Goal: Task Accomplishment & Management: Complete application form

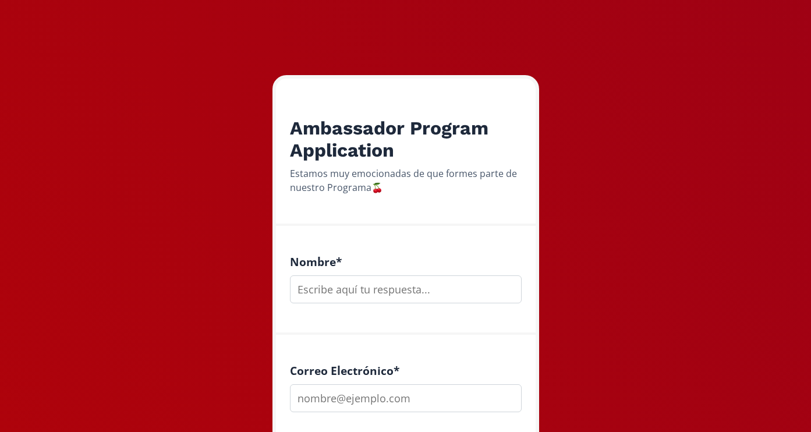
scroll to position [133, 0]
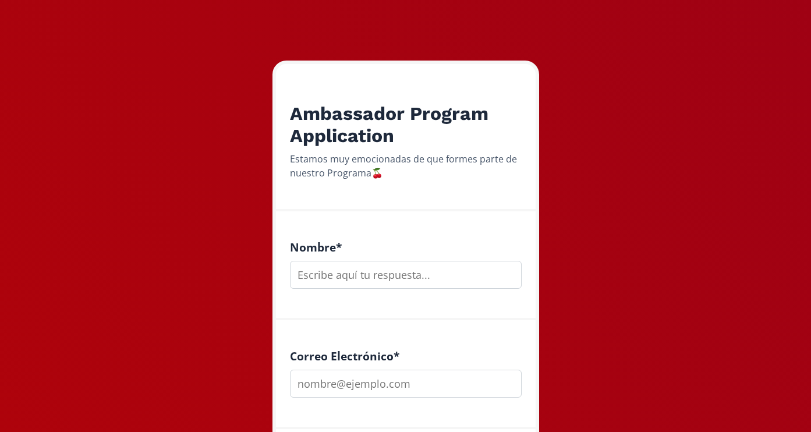
click at [350, 273] on input "text" at bounding box center [406, 275] width 232 height 28
type input "rocio de la [PERSON_NAME]"
click at [398, 388] on input "email" at bounding box center [406, 384] width 232 height 28
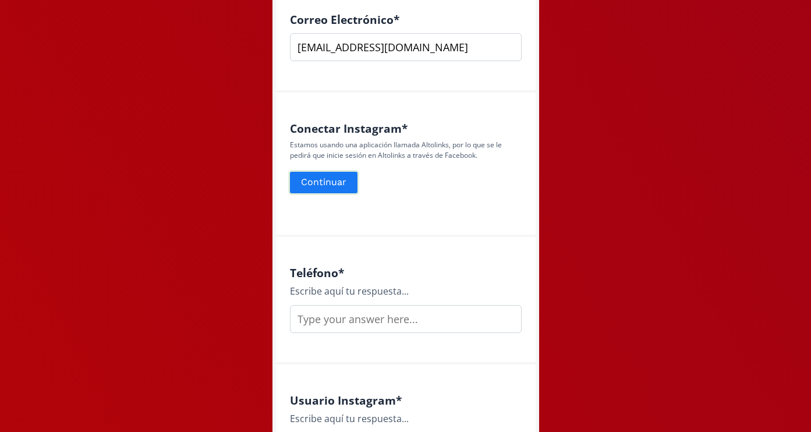
scroll to position [472, 0]
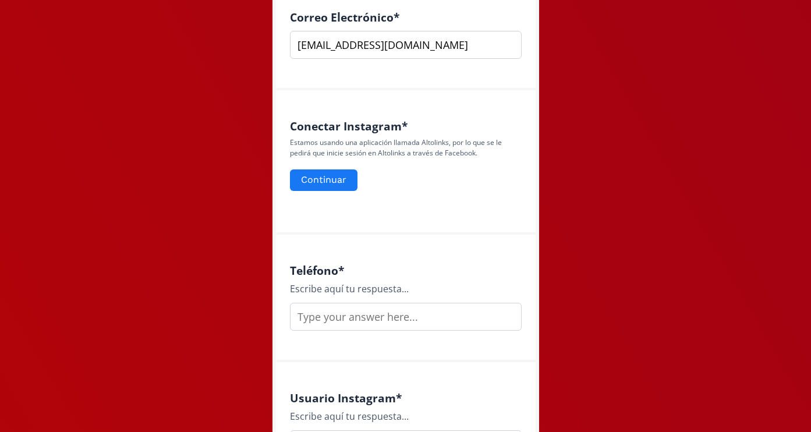
type input "[EMAIL_ADDRESS][DOMAIN_NAME]"
click at [341, 315] on input "text" at bounding box center [406, 317] width 232 height 28
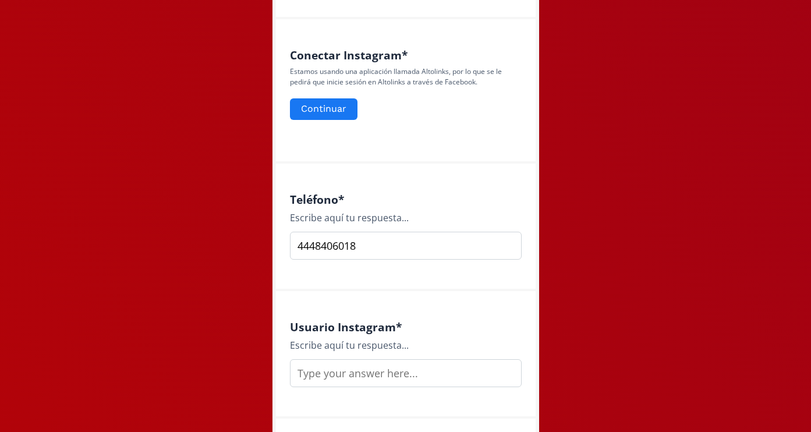
scroll to position [559, 0]
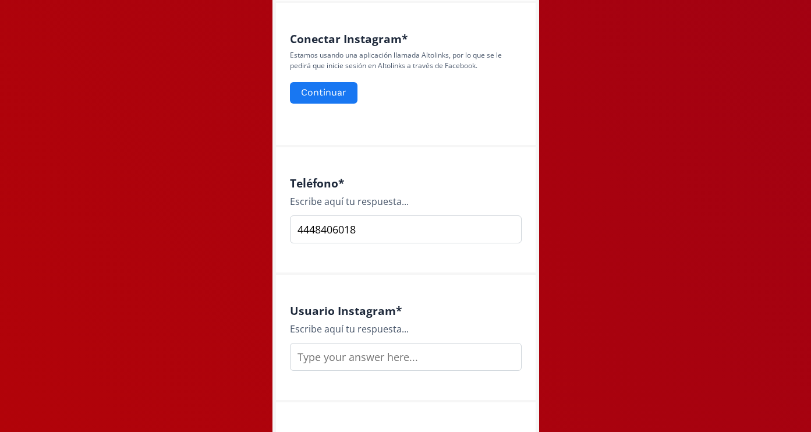
type input "4448406018"
click at [370, 359] on input "text" at bounding box center [406, 357] width 232 height 28
type input "r"
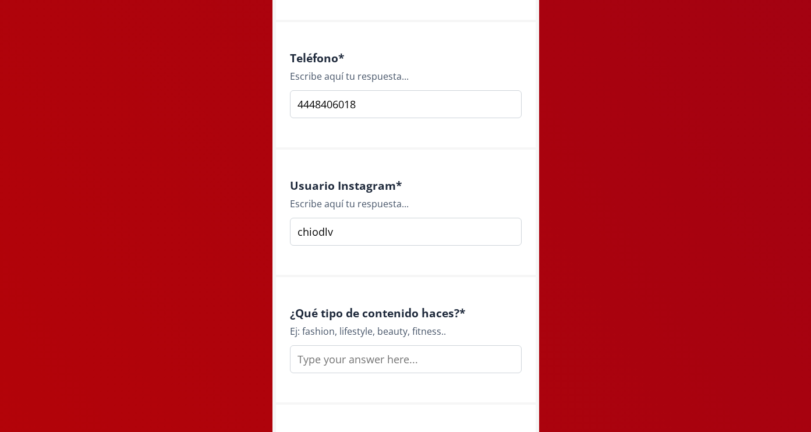
scroll to position [693, 0]
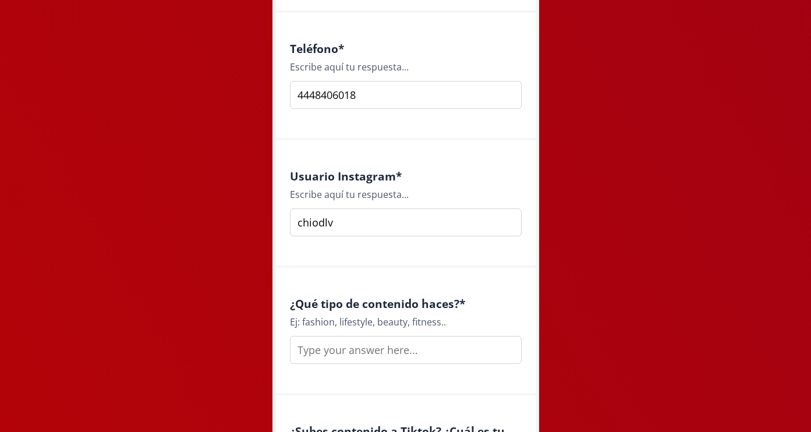
type input "chiodlv"
click at [383, 356] on input "text" at bounding box center [406, 350] width 232 height 28
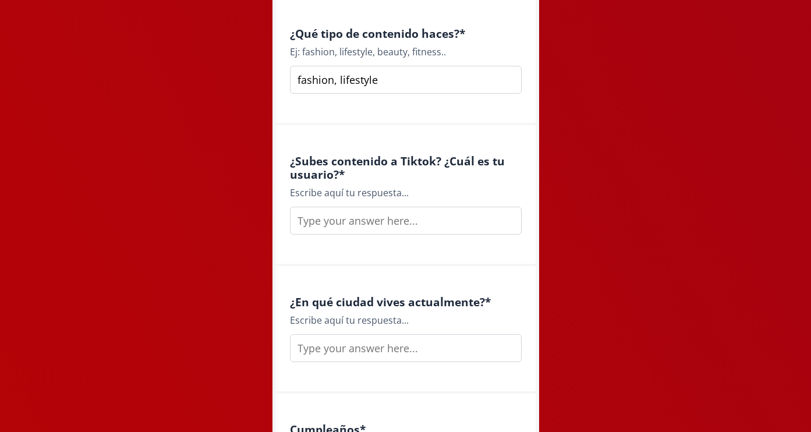
scroll to position [965, 0]
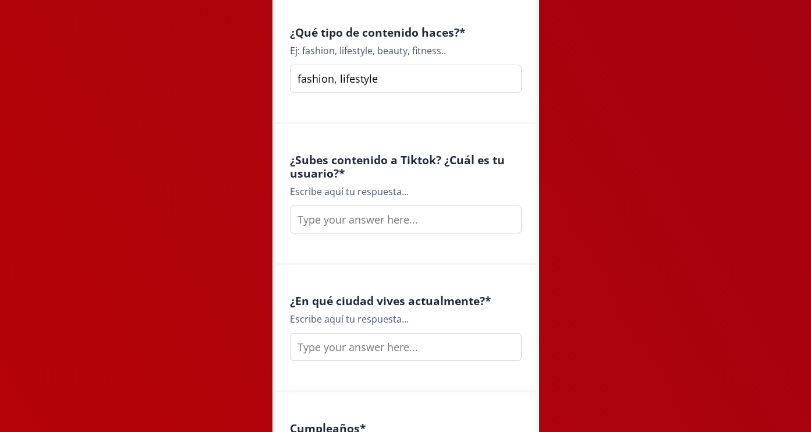
type input "fashion, lifestyle"
click at [424, 351] on input "text" at bounding box center [406, 347] width 232 height 28
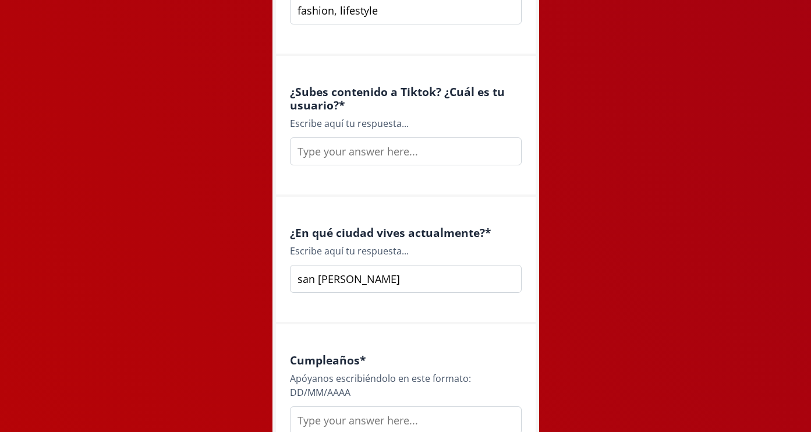
scroll to position [1046, 0]
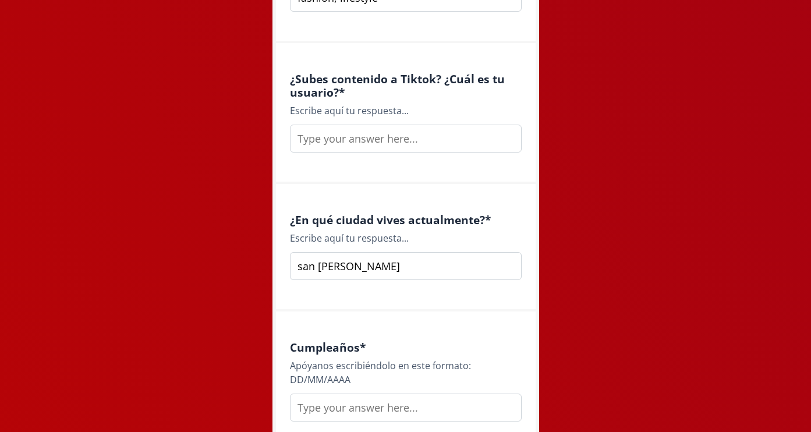
type input "san [PERSON_NAME]"
click at [368, 408] on input "text" at bounding box center [406, 408] width 232 height 28
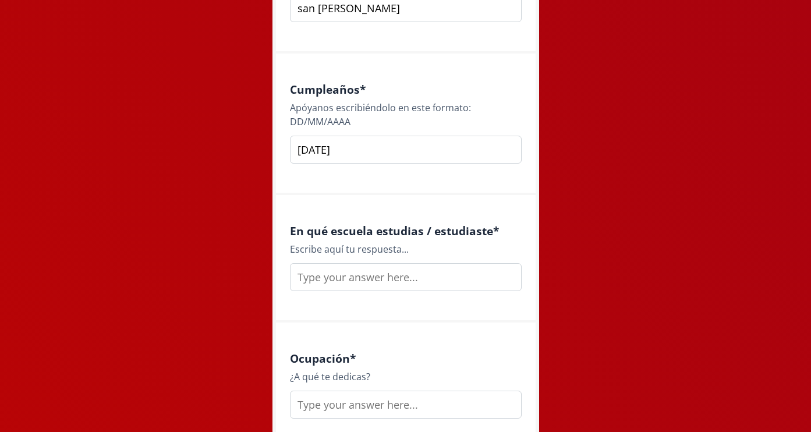
scroll to position [1304, 0]
type input "[DATE]"
click at [386, 271] on input "text" at bounding box center [406, 277] width 232 height 28
type input "C"
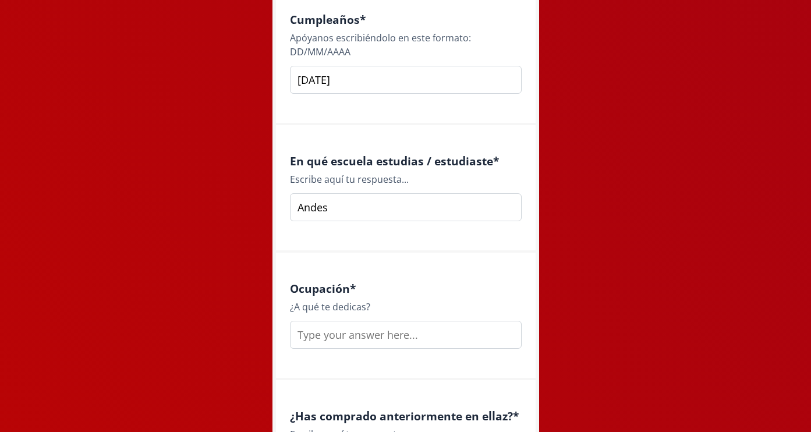
scroll to position [1389, 0]
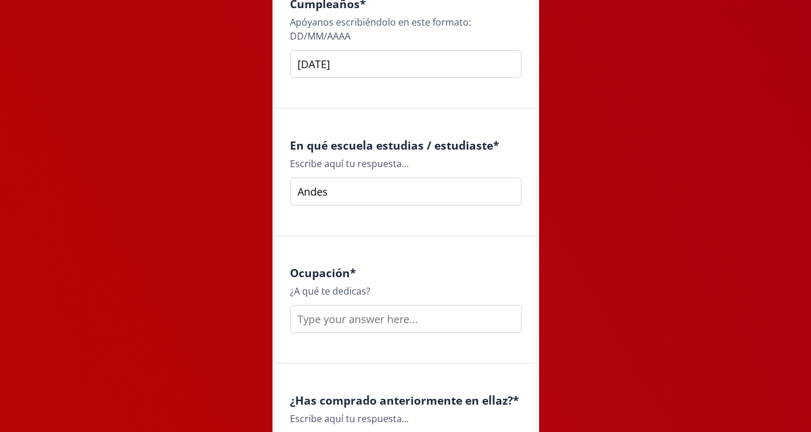
type input "Andes"
click at [386, 316] on input "text" at bounding box center [406, 319] width 232 height 28
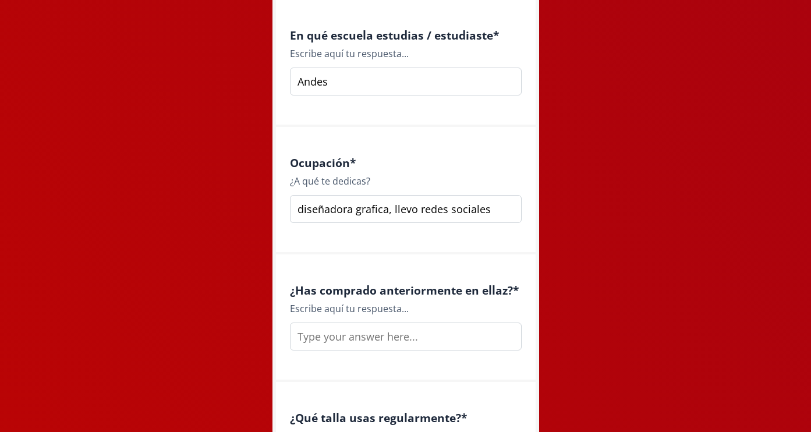
scroll to position [1500, 0]
type input "diseñadora grafica, llevo redes sociales"
click at [369, 337] on input "text" at bounding box center [406, 335] width 232 height 28
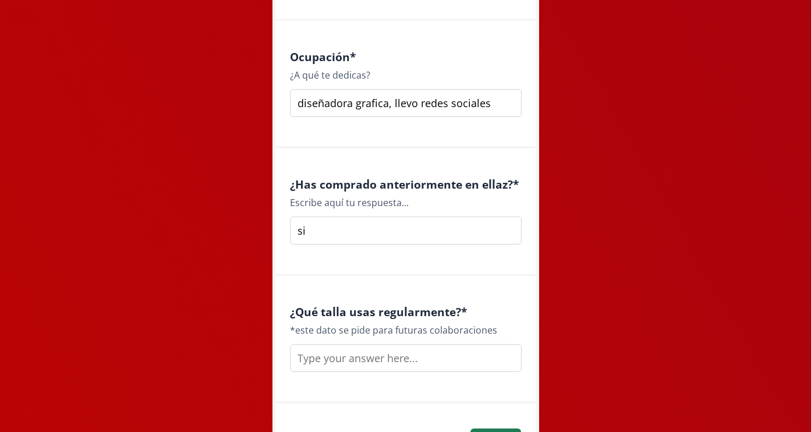
scroll to position [1608, 0]
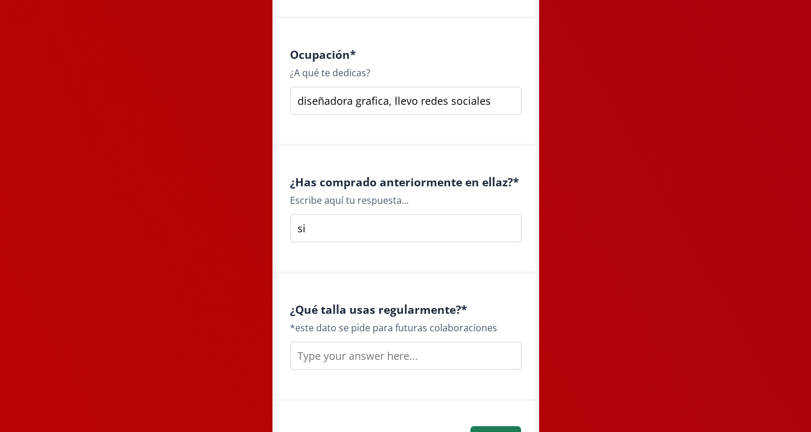
type input "si"
click at [353, 367] on input "text" at bounding box center [406, 356] width 232 height 28
type input "S"
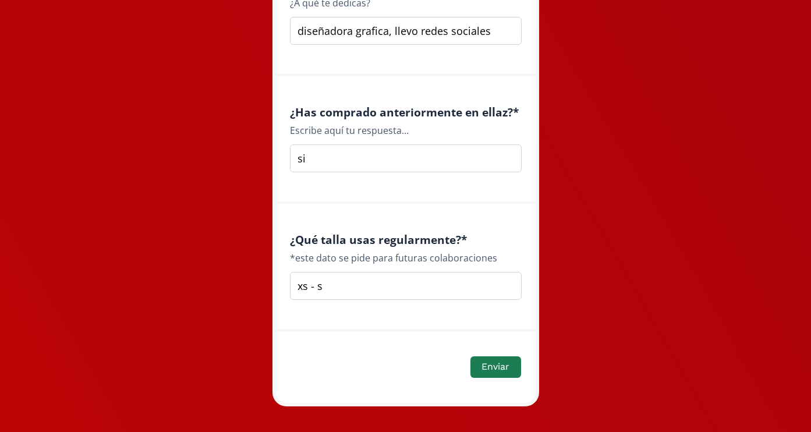
scroll to position [1693, 0]
type input "xs - s"
click at [497, 368] on button "Enviar" at bounding box center [496, 367] width 54 height 25
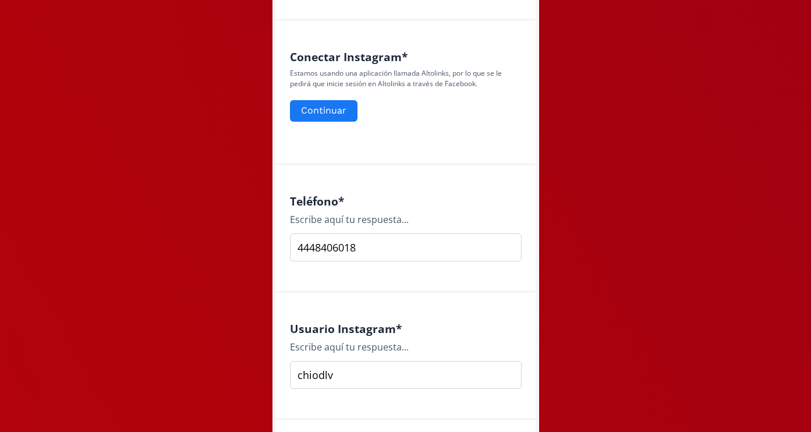
scroll to position [450, 0]
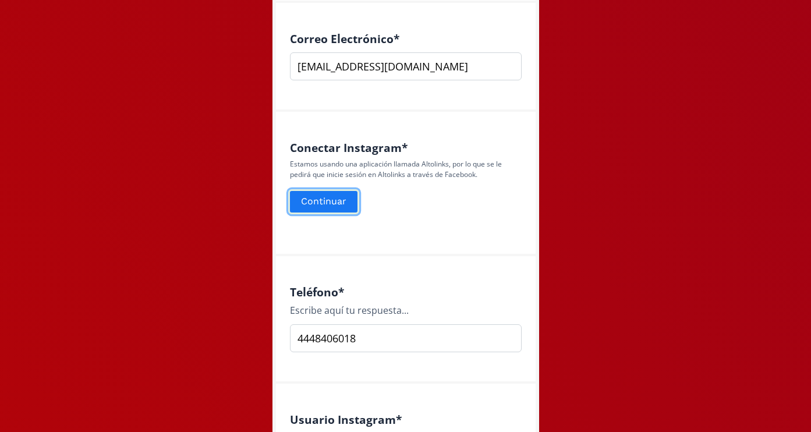
click at [327, 208] on button "Continuar" at bounding box center [323, 201] width 71 height 25
click at [336, 198] on button "Continuar" at bounding box center [323, 201] width 71 height 25
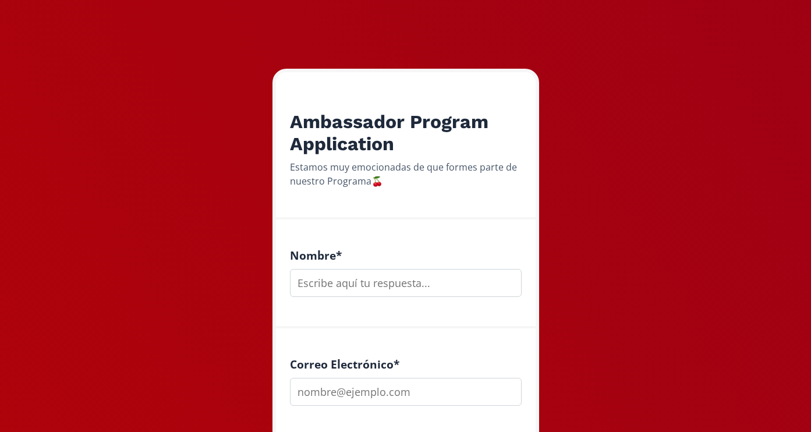
scroll to position [146, 0]
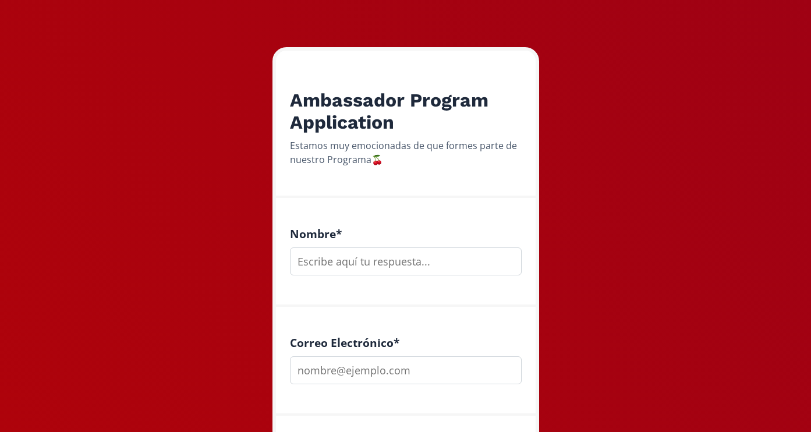
click at [352, 270] on input "text" at bounding box center [406, 261] width 232 height 28
type input "[PERSON_NAME]"
click at [374, 360] on input "email" at bounding box center [406, 370] width 232 height 28
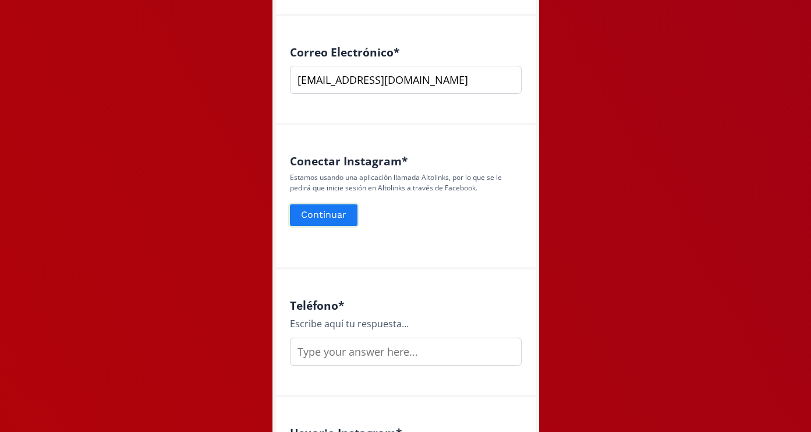
scroll to position [443, 0]
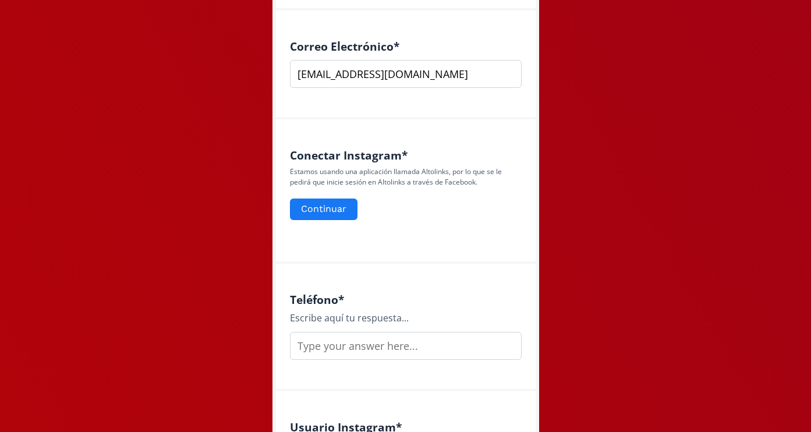
type input "[EMAIL_ADDRESS][DOMAIN_NAME]"
click at [343, 346] on input "text" at bounding box center [406, 346] width 232 height 28
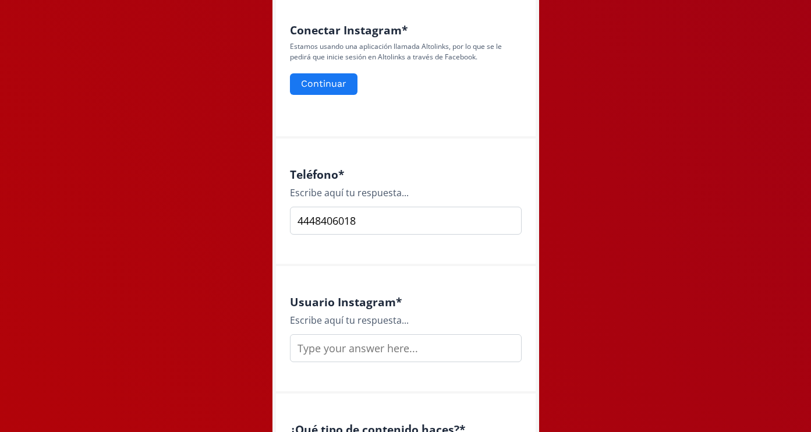
scroll to position [626, 0]
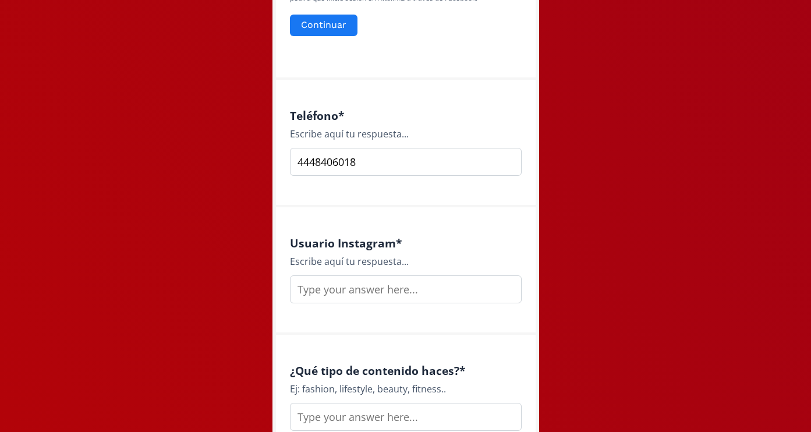
type input "4448406018"
click at [346, 293] on input "text" at bounding box center [406, 289] width 232 height 28
type input "chiodlv"
click at [351, 417] on input "text" at bounding box center [406, 417] width 232 height 28
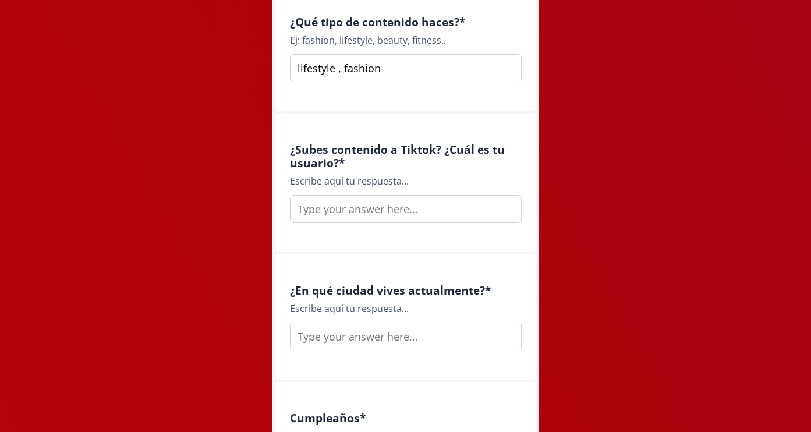
scroll to position [983, 0]
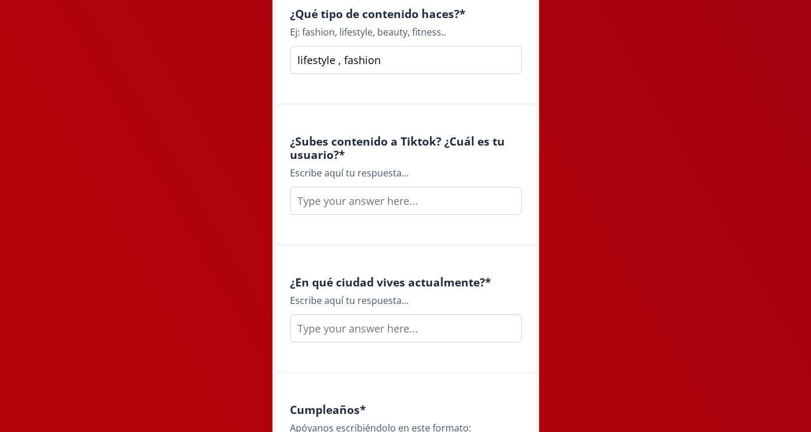
type input "lifestyle , fashion"
click at [383, 324] on input "text" at bounding box center [406, 328] width 232 height 28
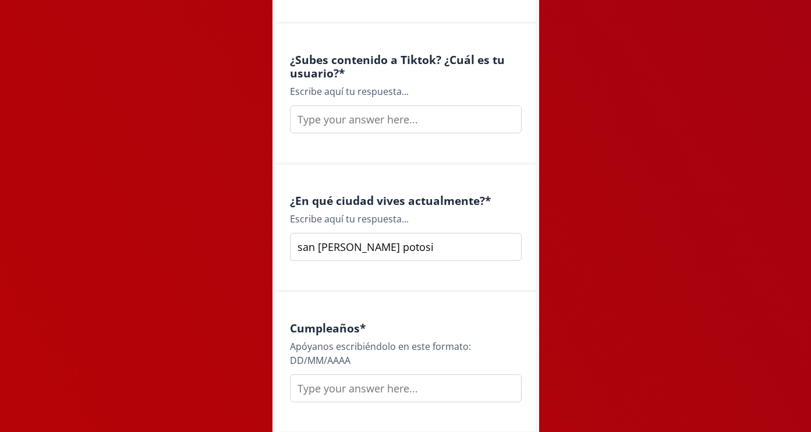
scroll to position [1074, 0]
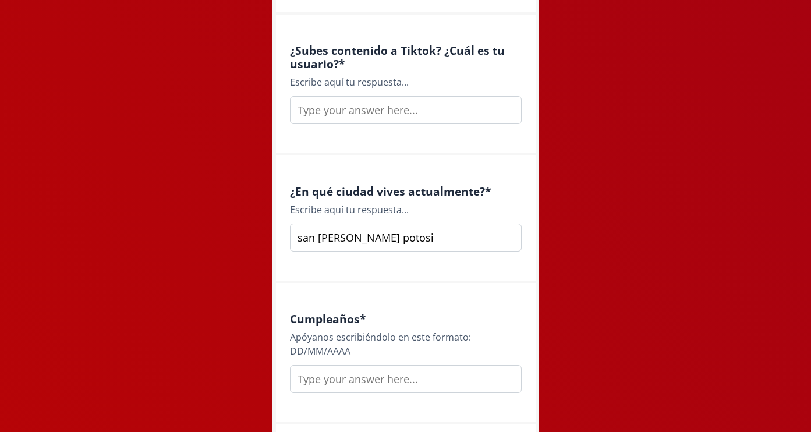
type input "san [PERSON_NAME]"
click at [359, 384] on input "text" at bounding box center [406, 379] width 232 height 28
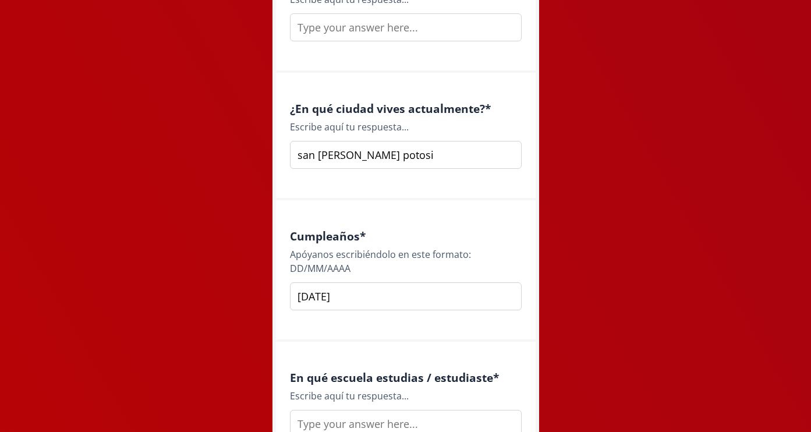
scroll to position [1184, 0]
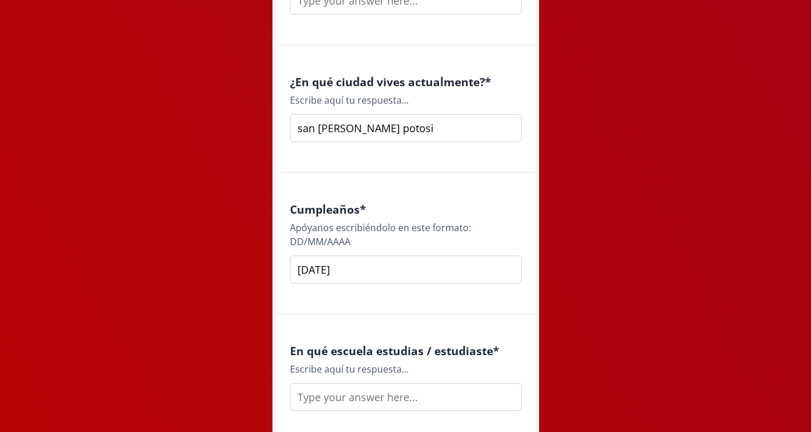
type input "04/03/1996"
click at [343, 393] on input "text" at bounding box center [406, 397] width 232 height 28
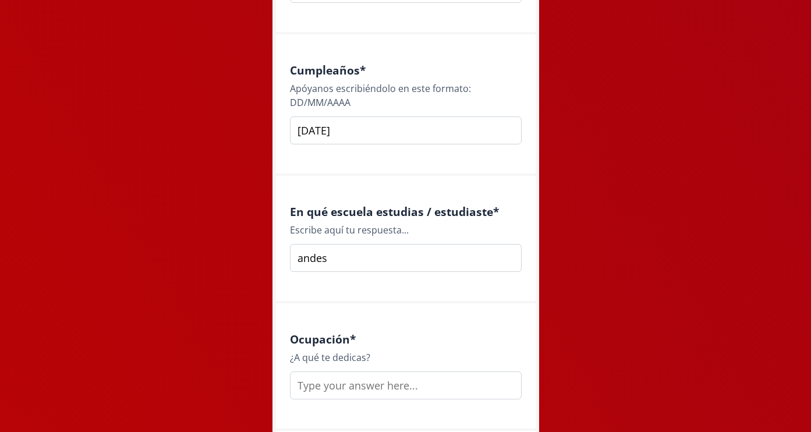
scroll to position [1355, 0]
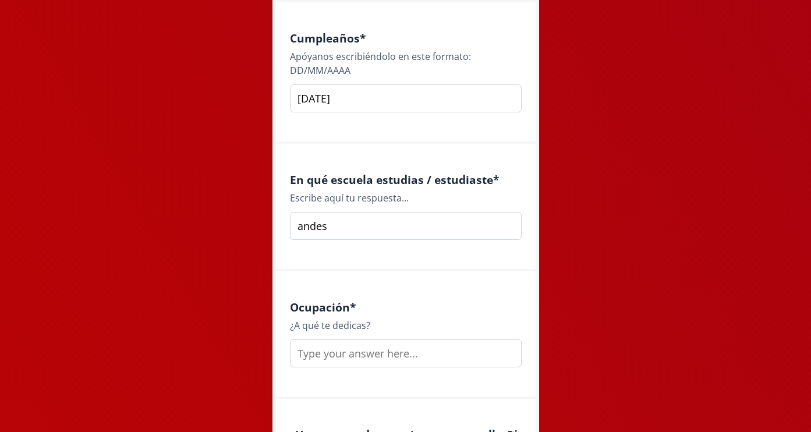
type input "andes"
click at [367, 354] on input "text" at bounding box center [406, 353] width 232 height 28
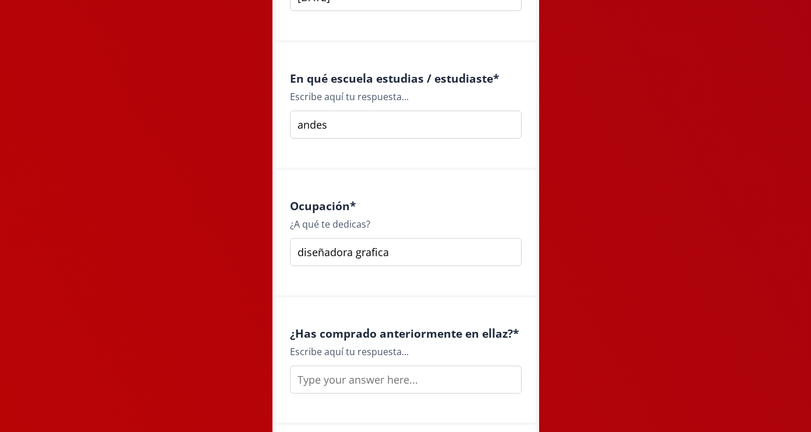
scroll to position [1457, 0]
type input "diseñadora grafica"
click at [378, 375] on input "text" at bounding box center [406, 379] width 232 height 28
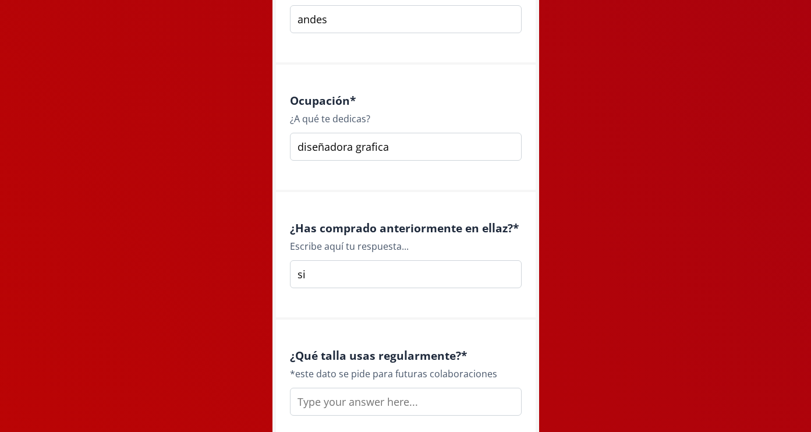
type input "si"
click at [366, 397] on input "text" at bounding box center [406, 402] width 232 height 28
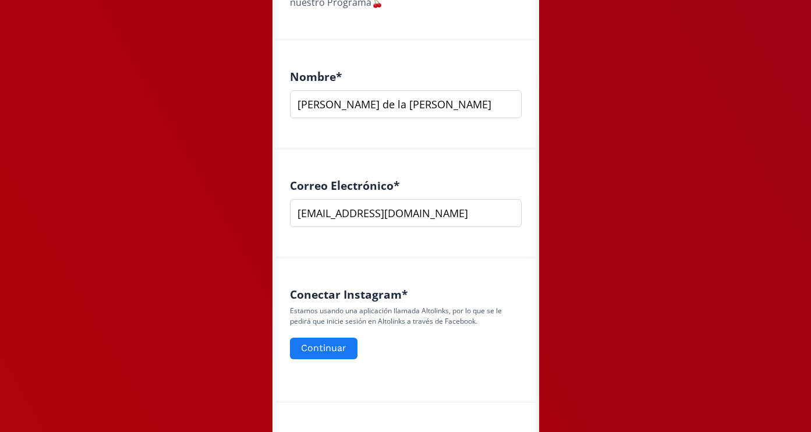
scroll to position [297, 0]
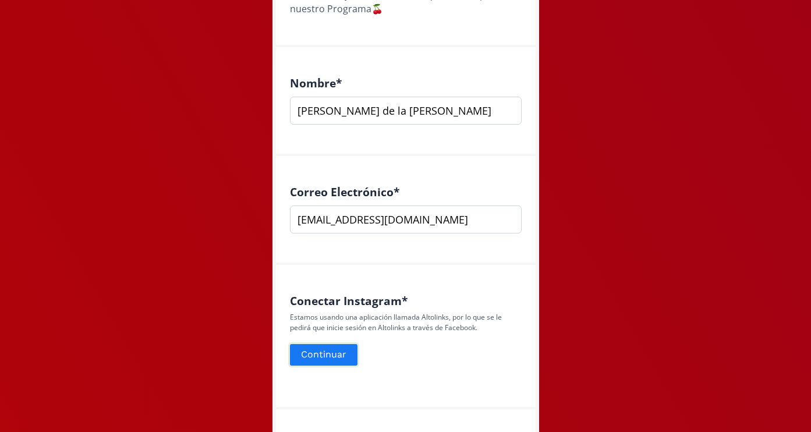
type input "xs-s"
click at [346, 355] on button "Continuar" at bounding box center [323, 354] width 71 height 25
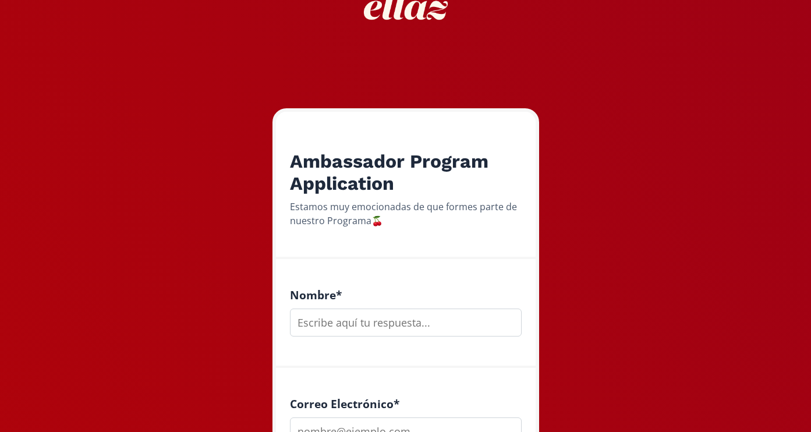
scroll to position [100, 0]
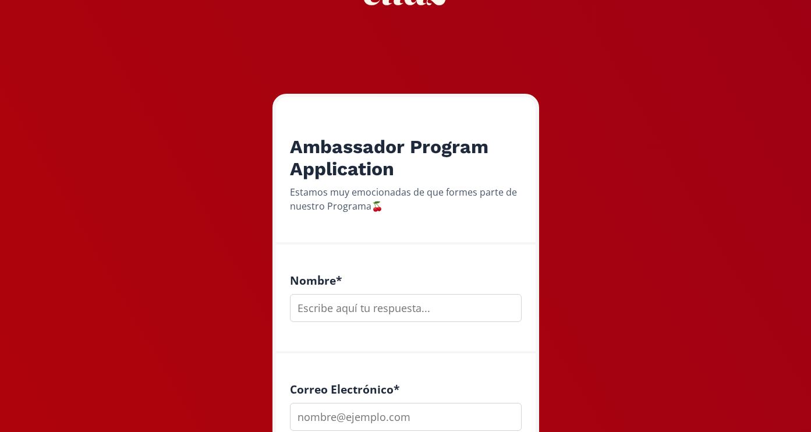
click at [359, 322] on div "Nombre *" at bounding box center [406, 299] width 260 height 109
click at [360, 316] on input "text" at bounding box center [406, 308] width 232 height 28
type input "[PERSON_NAME]"
click at [362, 415] on input "email" at bounding box center [406, 417] width 232 height 28
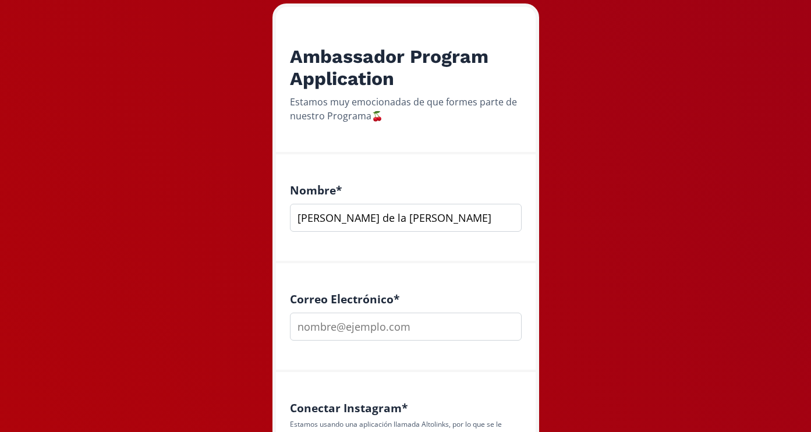
scroll to position [198, 0]
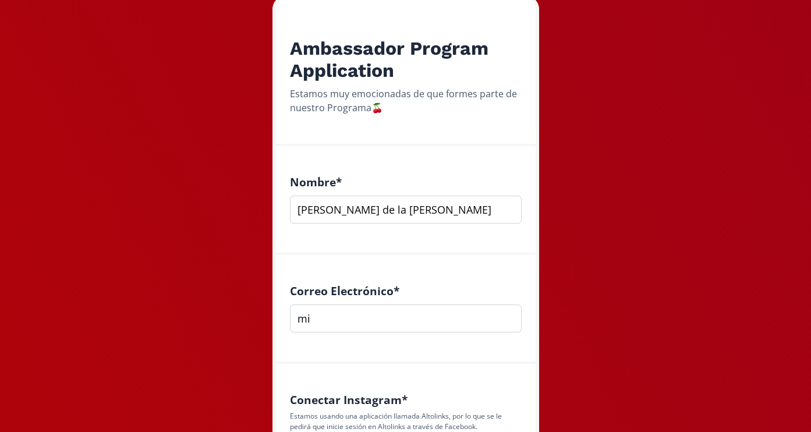
type input "m"
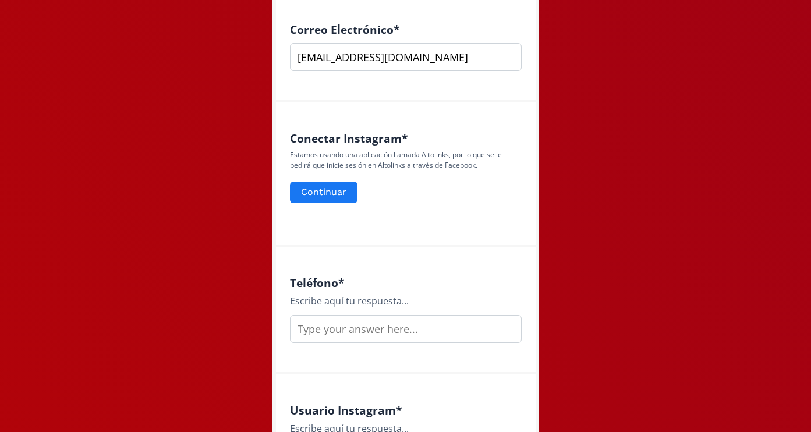
scroll to position [466, 0]
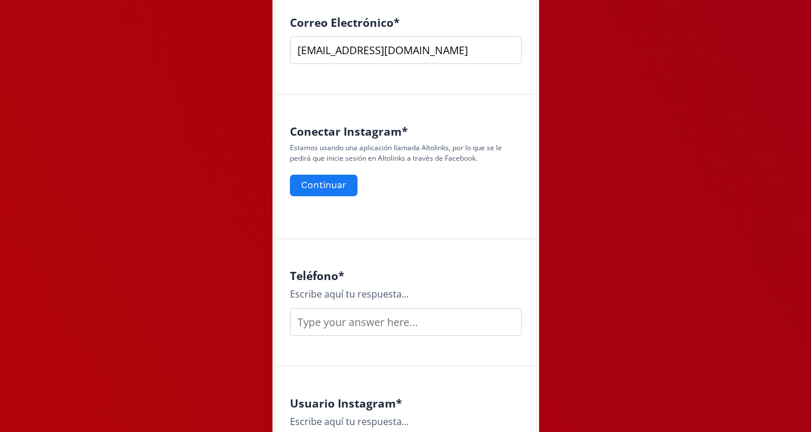
type input "[EMAIL_ADDRESS][DOMAIN_NAME]"
click at [339, 323] on input "text" at bounding box center [406, 322] width 232 height 28
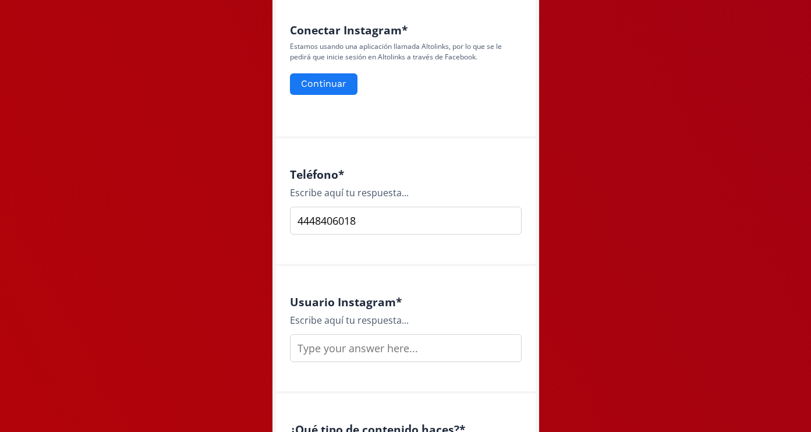
scroll to position [601, 0]
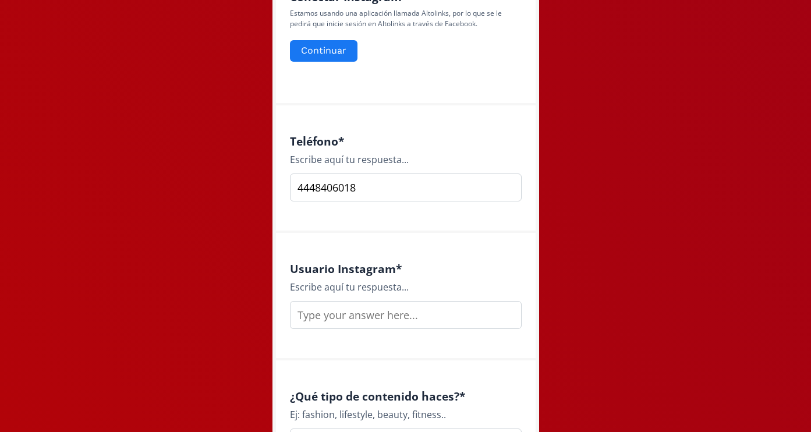
type input "4448406018"
click at [357, 311] on input "text" at bounding box center [406, 315] width 232 height 28
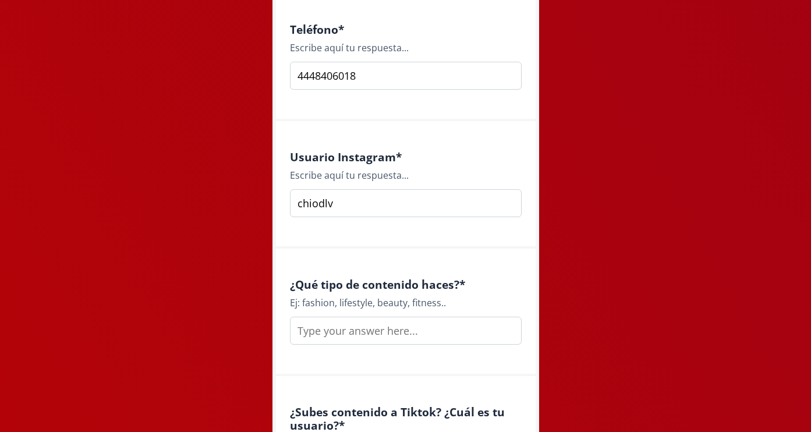
scroll to position [714, 0]
type input "chiodlv"
click at [391, 330] on input "text" at bounding box center [406, 330] width 232 height 28
type input "s"
type input "i"
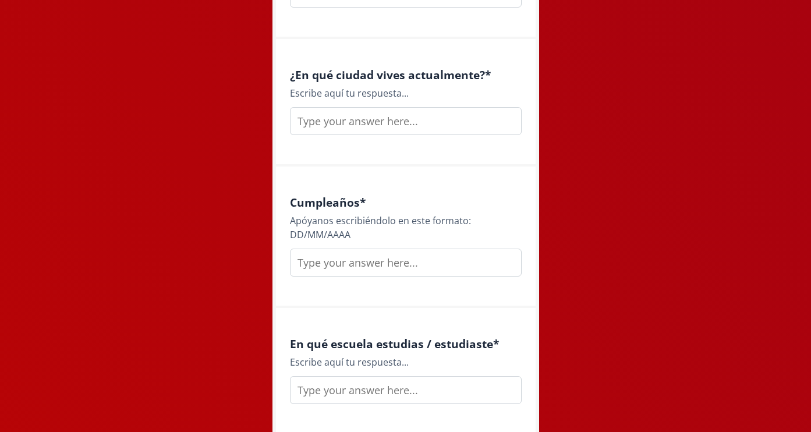
scroll to position [1194, 0]
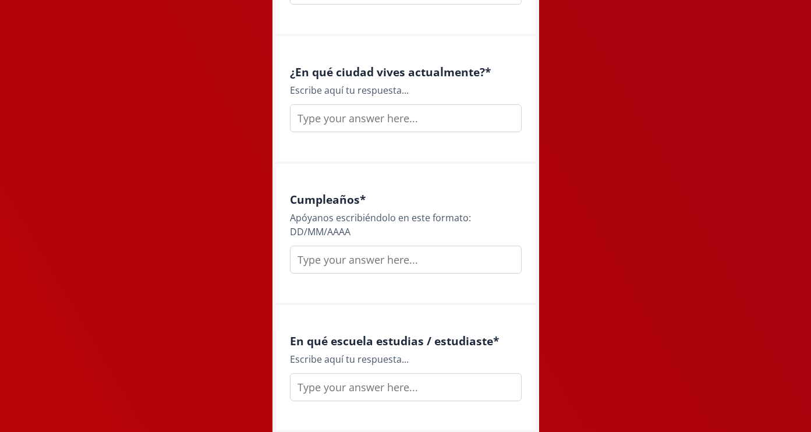
type input "lifestyle, fashion"
click at [441, 122] on input "text" at bounding box center [406, 118] width 232 height 28
type input "san [PERSON_NAME]"
click at [397, 257] on input "text" at bounding box center [406, 260] width 232 height 28
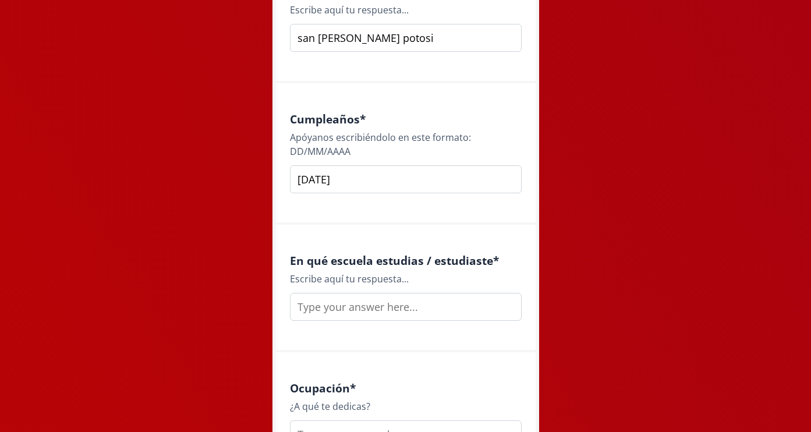
scroll to position [1302, 0]
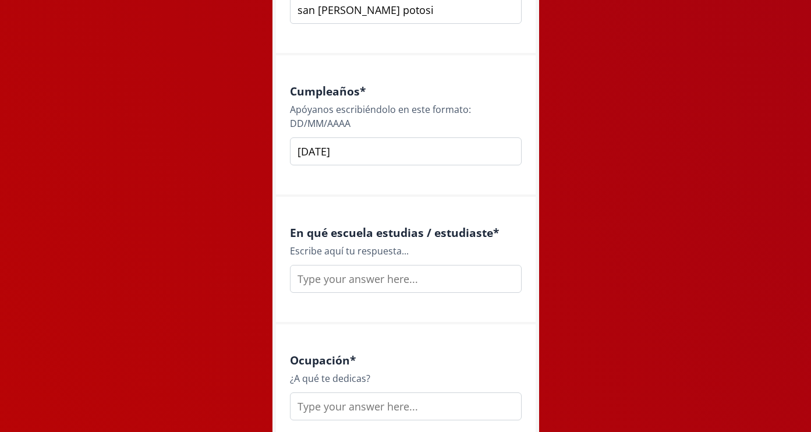
type input "03/04/1996"
click at [409, 283] on input "text" at bounding box center [406, 279] width 232 height 28
type input "andes"
click at [376, 402] on input "text" at bounding box center [406, 406] width 232 height 28
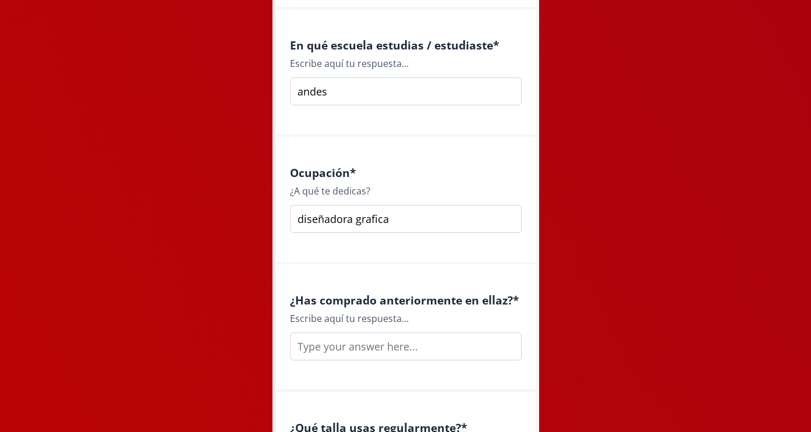
scroll to position [1493, 0]
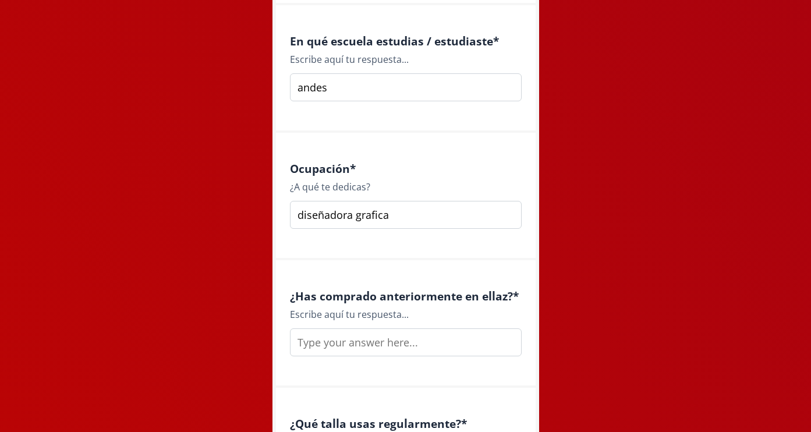
type input "diseñadora grafica"
click at [411, 341] on input "text" at bounding box center [406, 342] width 232 height 28
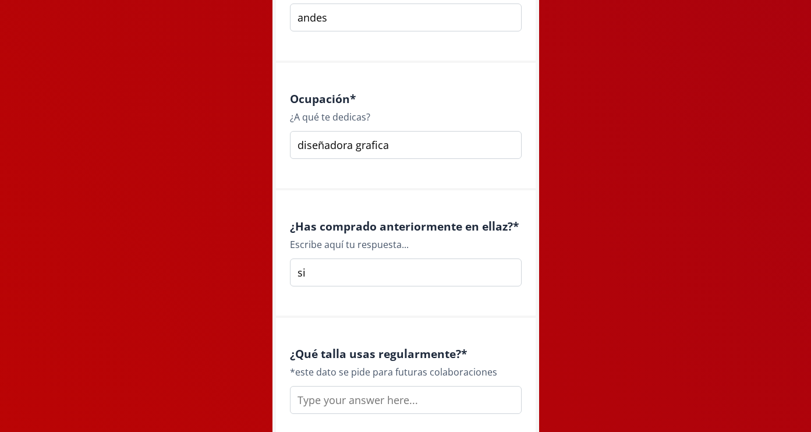
scroll to position [1597, 0]
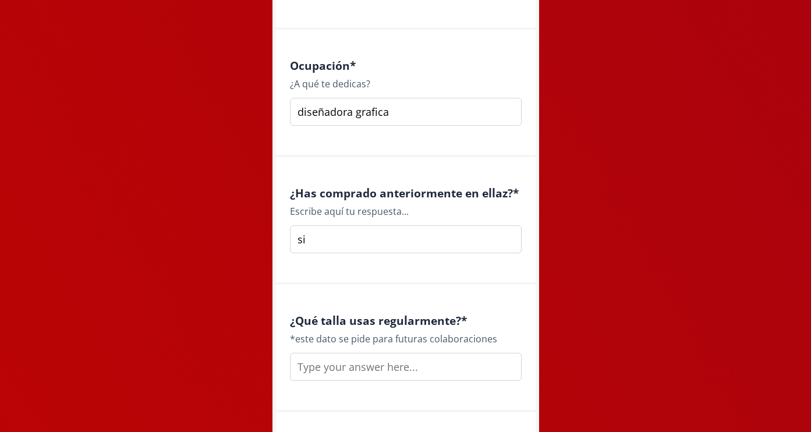
type input "si"
click at [386, 374] on input "text" at bounding box center [406, 367] width 232 height 28
type input "s"
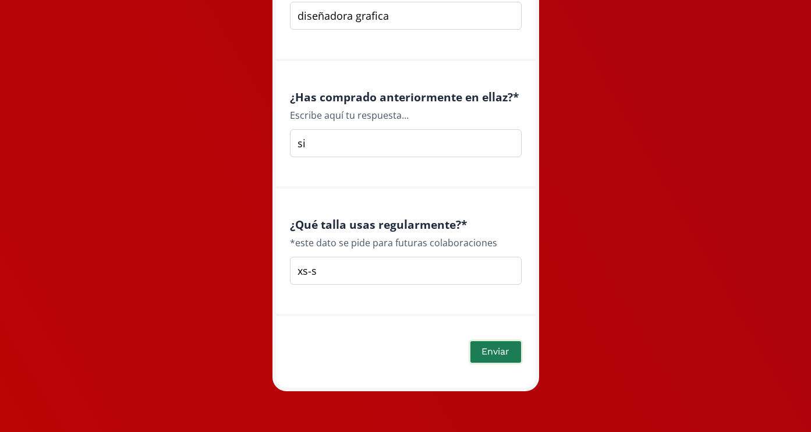
type input "xs-s"
click at [490, 351] on button "Enviar" at bounding box center [496, 351] width 54 height 25
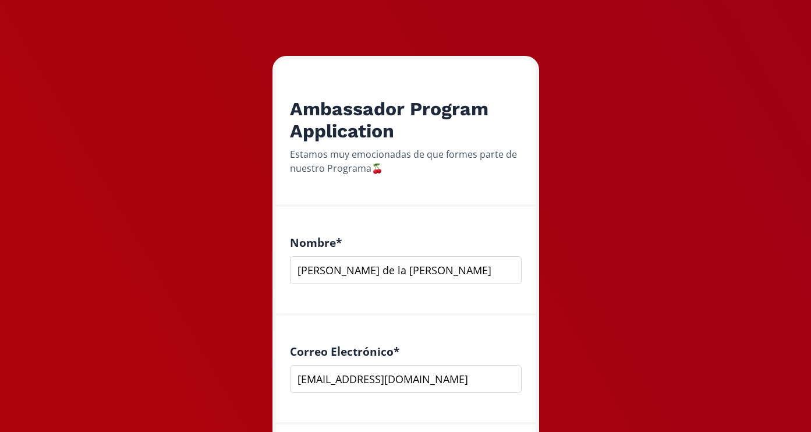
scroll to position [136, 0]
